Goal: Find specific page/section: Find specific page/section

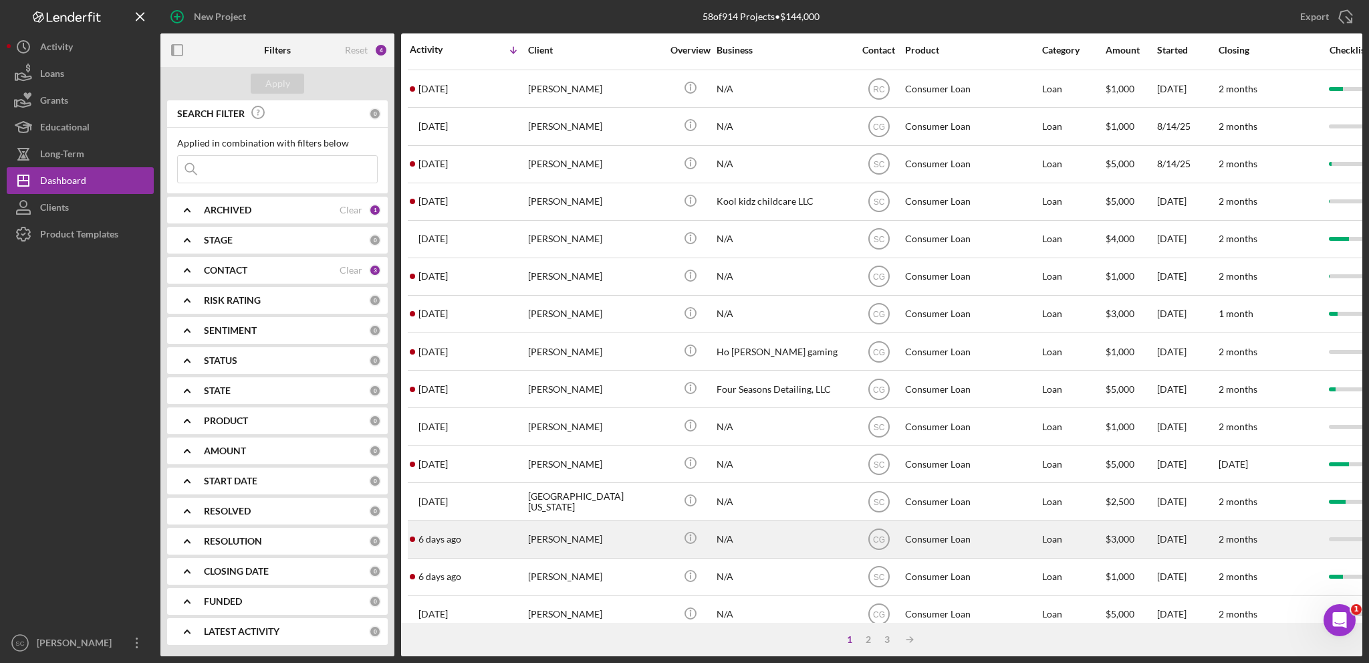
scroll to position [399, 0]
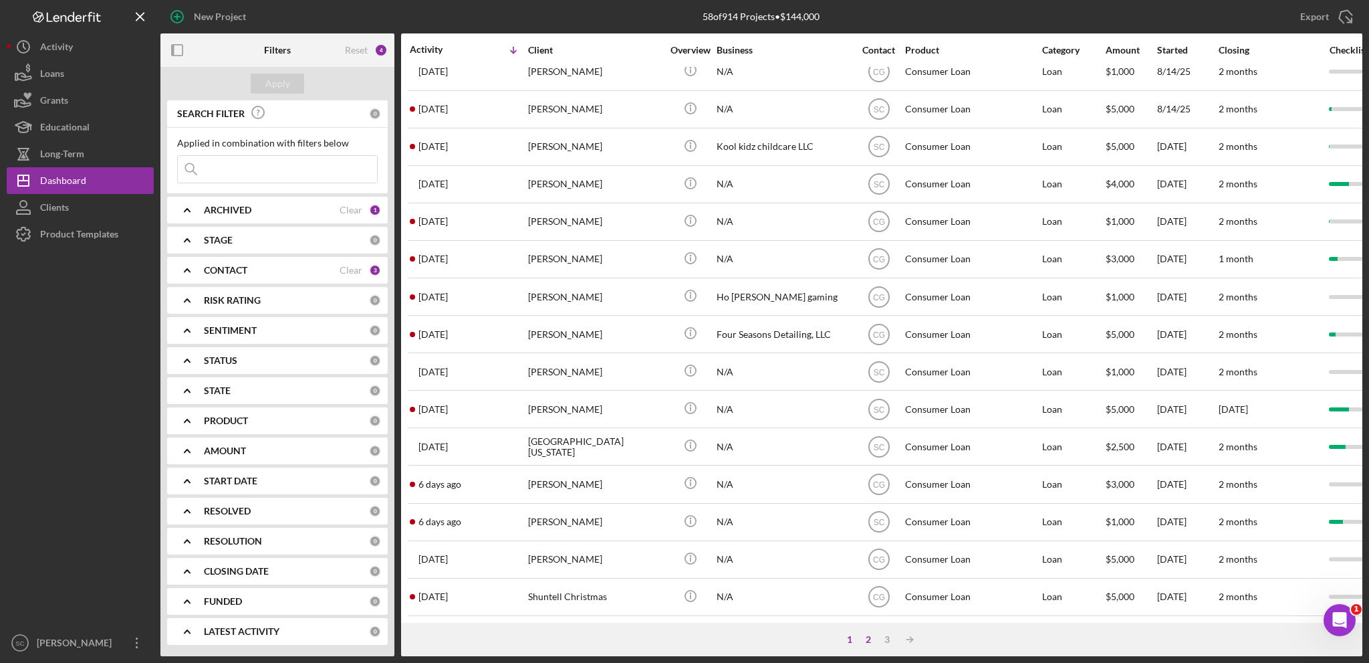
click at [871, 637] on div "2" at bounding box center [868, 639] width 19 height 11
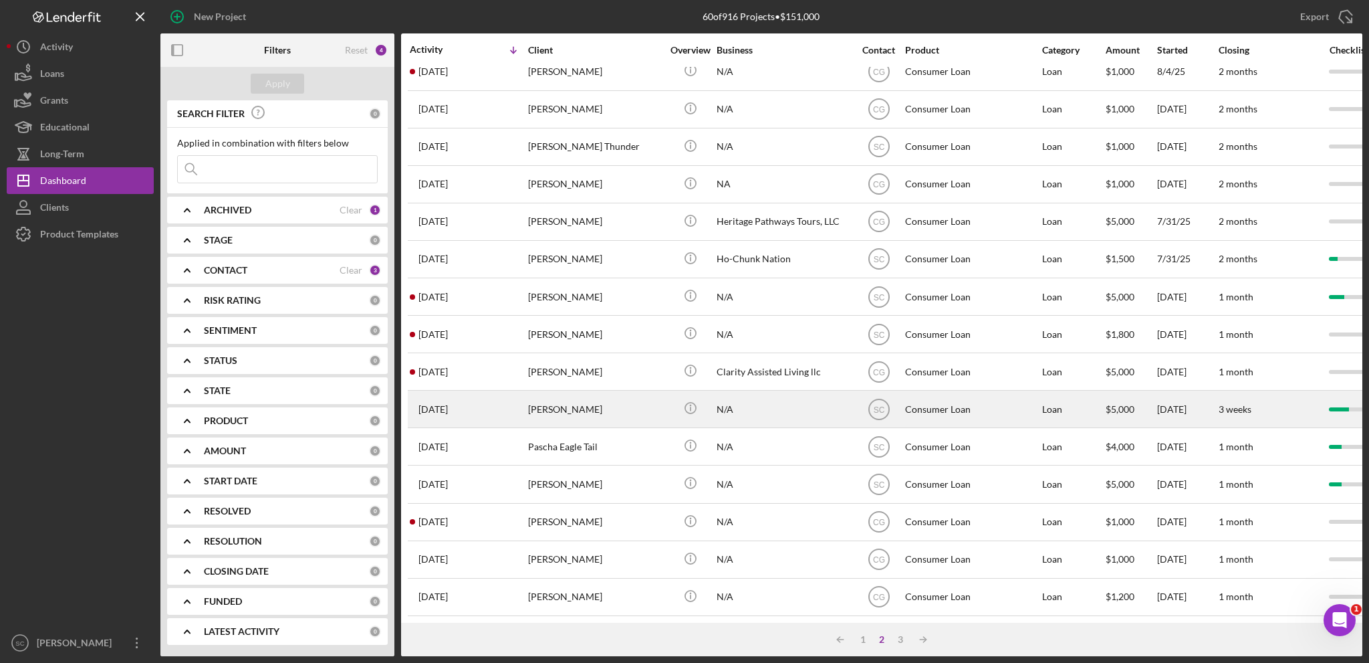
click at [554, 403] on div "[PERSON_NAME]" at bounding box center [595, 408] width 134 height 35
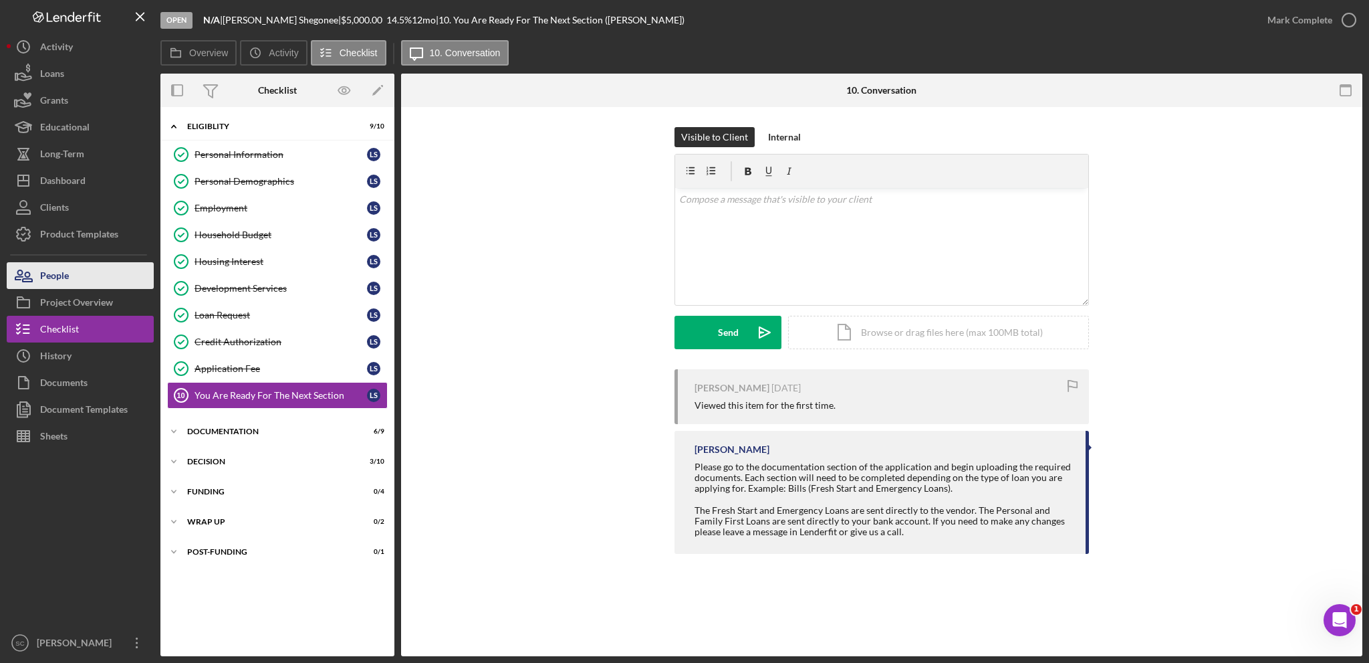
click at [84, 278] on button "People" at bounding box center [80, 275] width 147 height 27
